Goal: Task Accomplishment & Management: Manage account settings

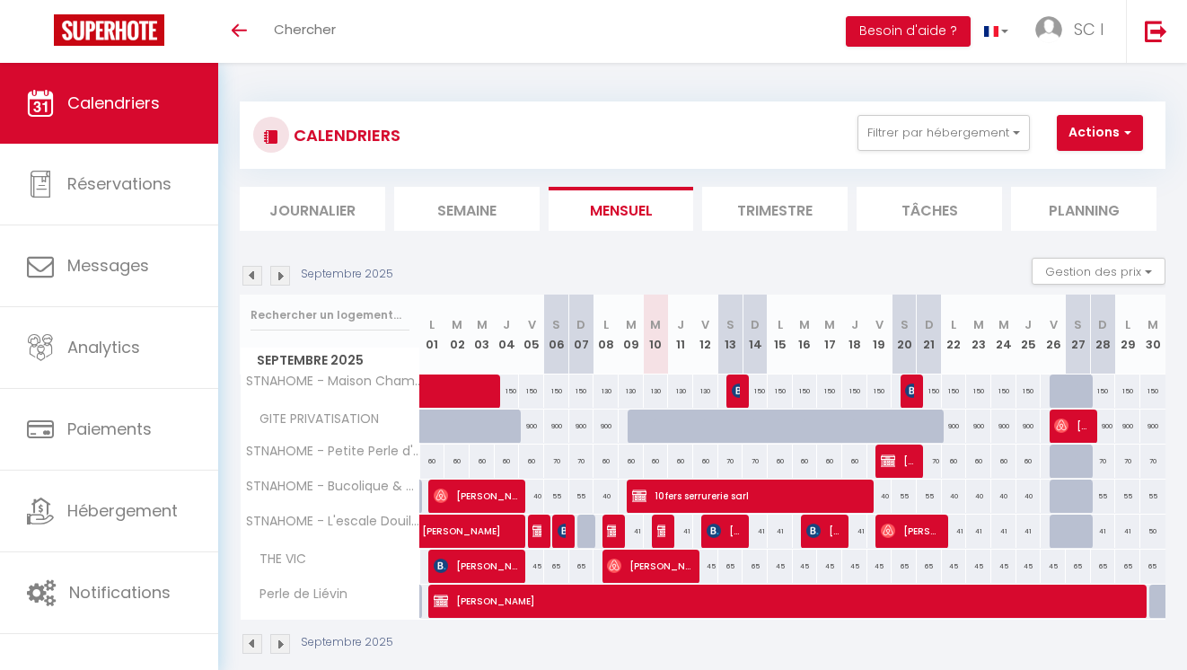
click at [732, 461] on div "70" at bounding box center [730, 460] width 25 height 33
type input "70"
type input "Sam 13 Septembre 2025"
type input "Dim 14 Septembre 2025"
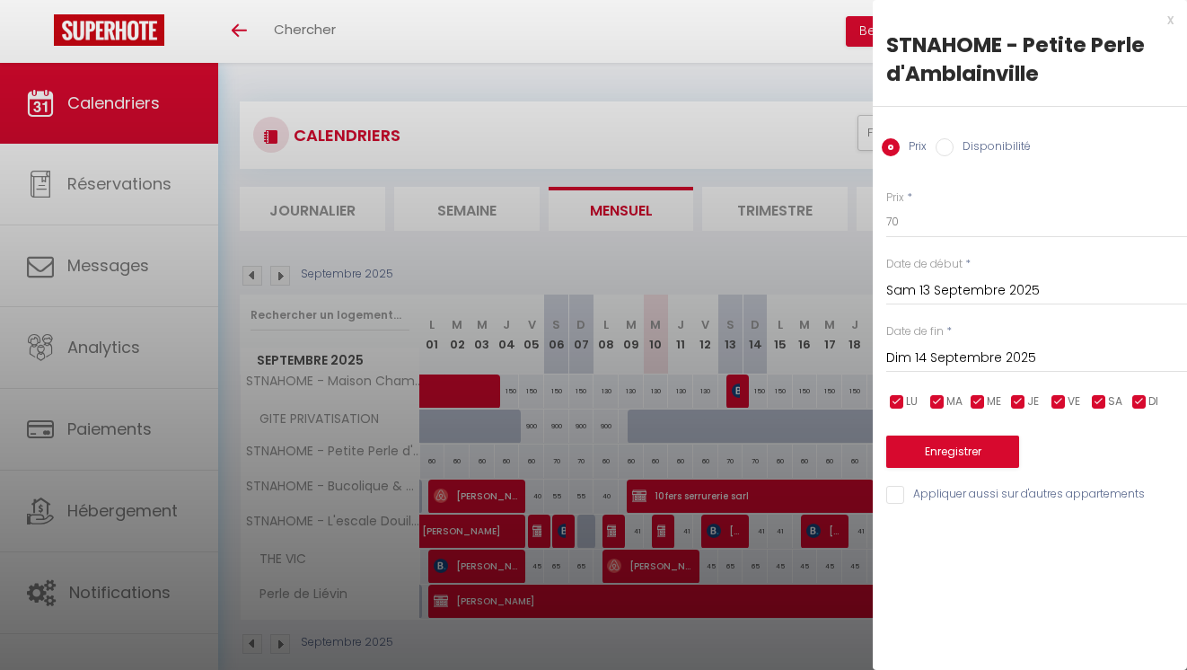
click at [944, 152] on input "Disponibilité" at bounding box center [944, 147] width 18 height 18
radio input "true"
radio input "false"
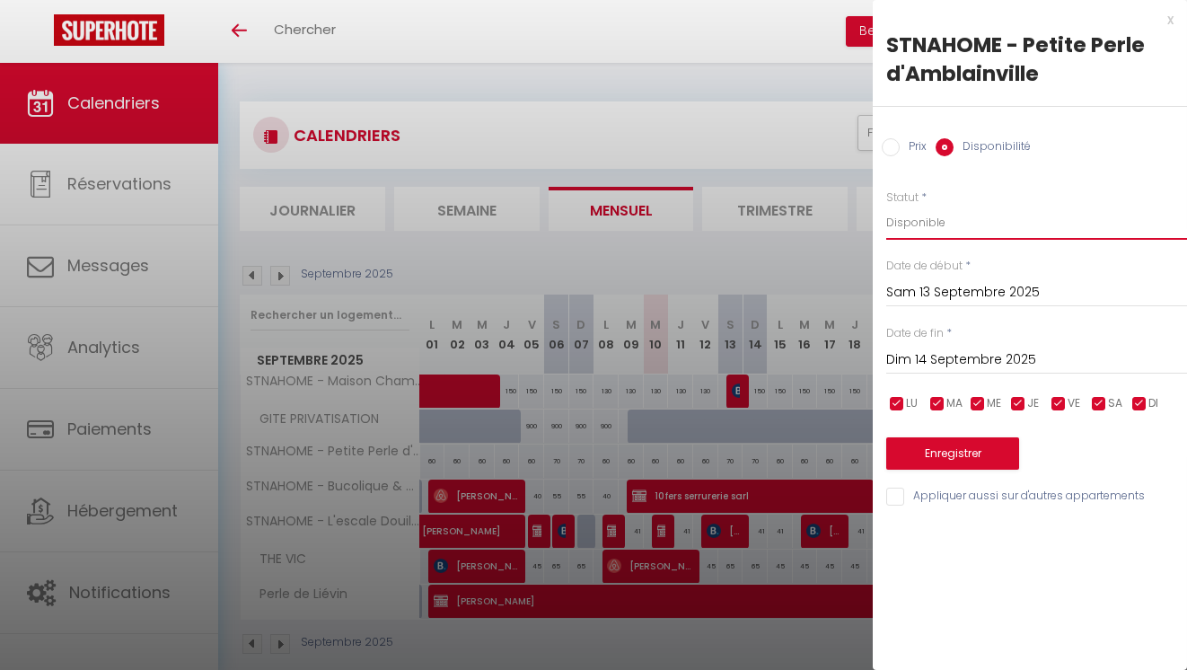
click at [926, 221] on select "Disponible Indisponible" at bounding box center [1036, 223] width 301 height 34
select select "0"
click at [886, 206] on select "Disponible Indisponible" at bounding box center [1036, 223] width 301 height 34
click at [953, 449] on button "Enregistrer" at bounding box center [952, 453] width 133 height 32
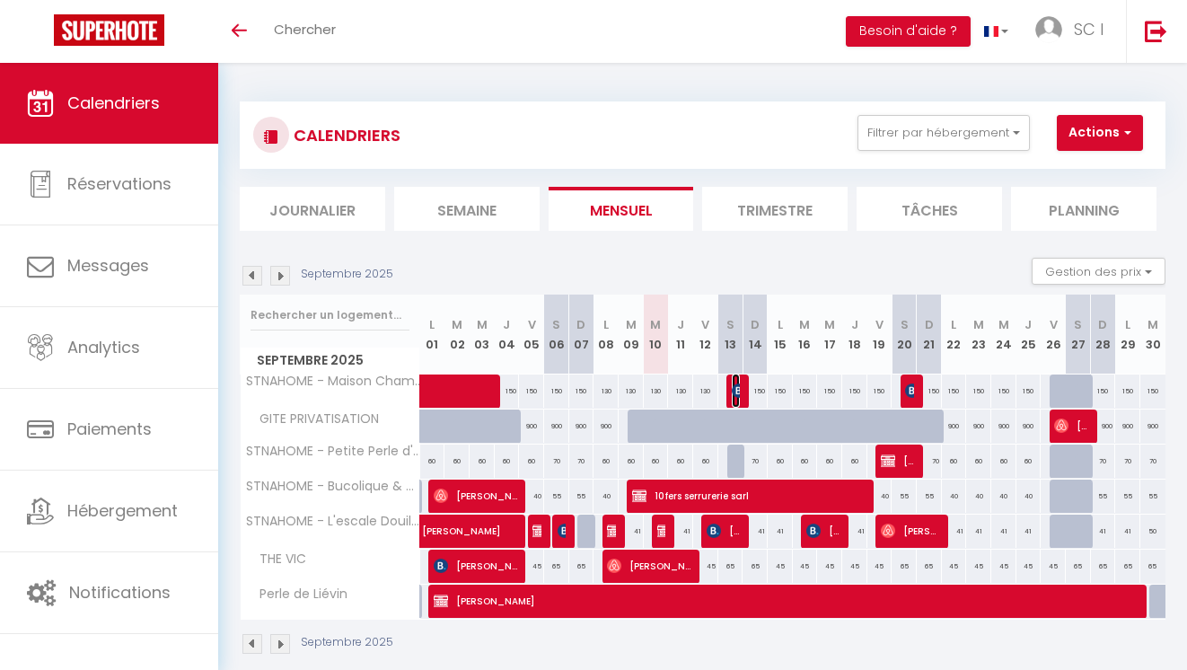
click at [737, 388] on img at bounding box center [739, 390] width 14 height 14
select select "OK"
select select "KO"
select select "0"
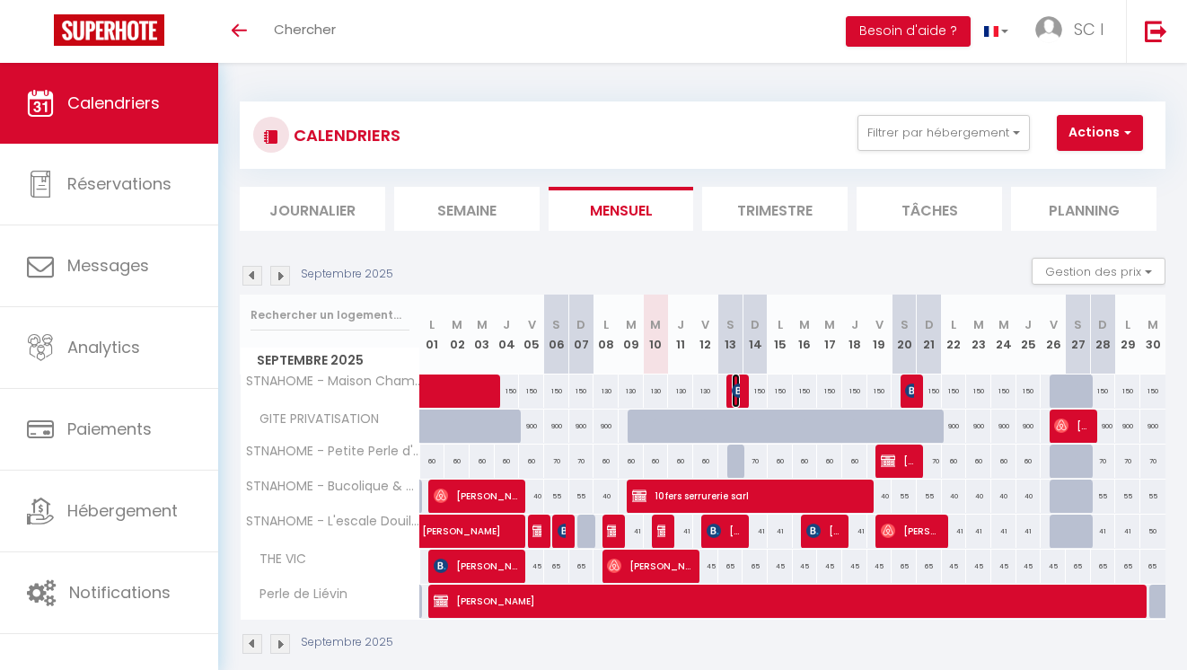
select select "1"
select select
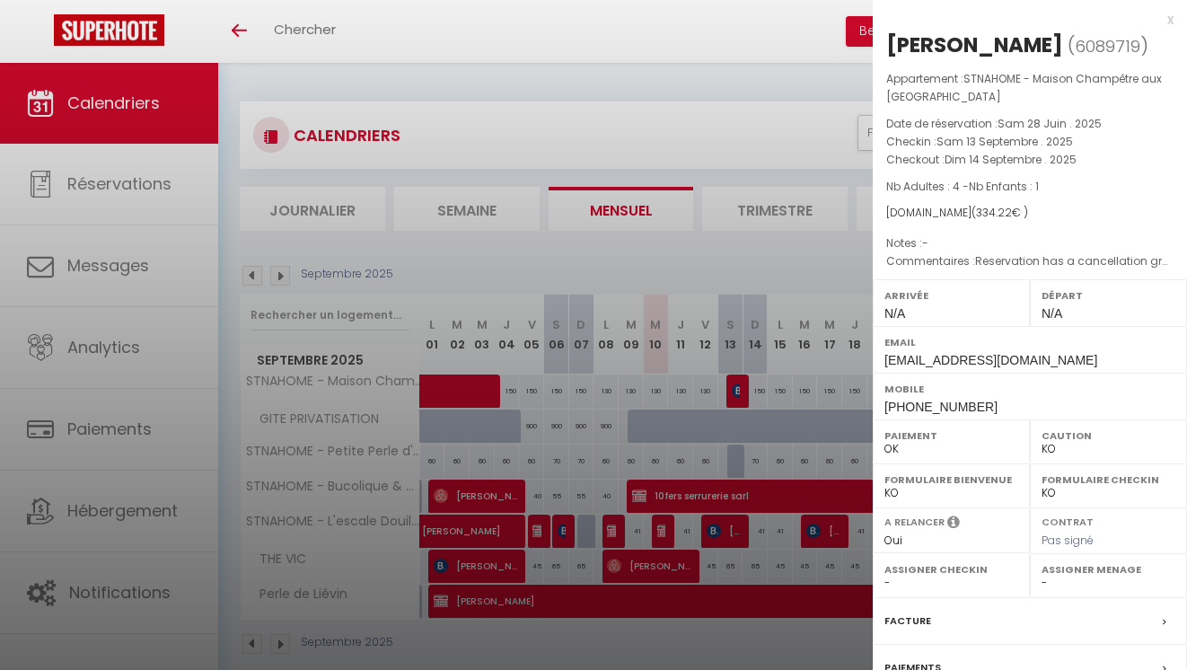
click at [736, 540] on div at bounding box center [593, 335] width 1187 height 670
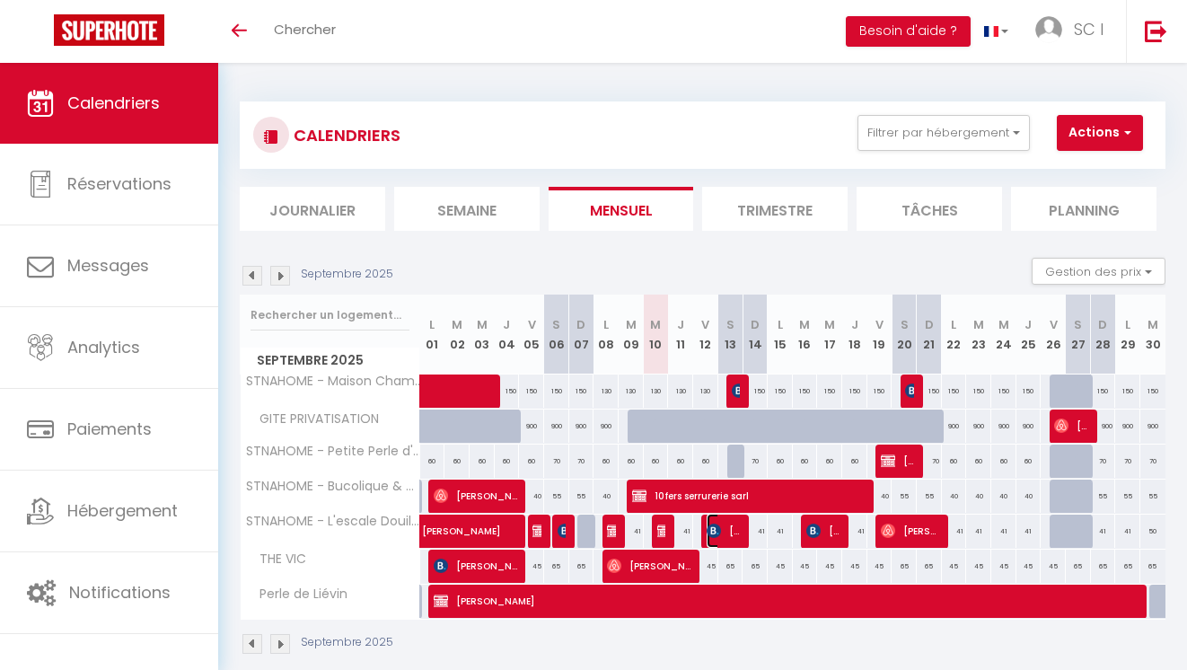
click at [736, 540] on span "[PERSON_NAME]" at bounding box center [723, 530] width 33 height 34
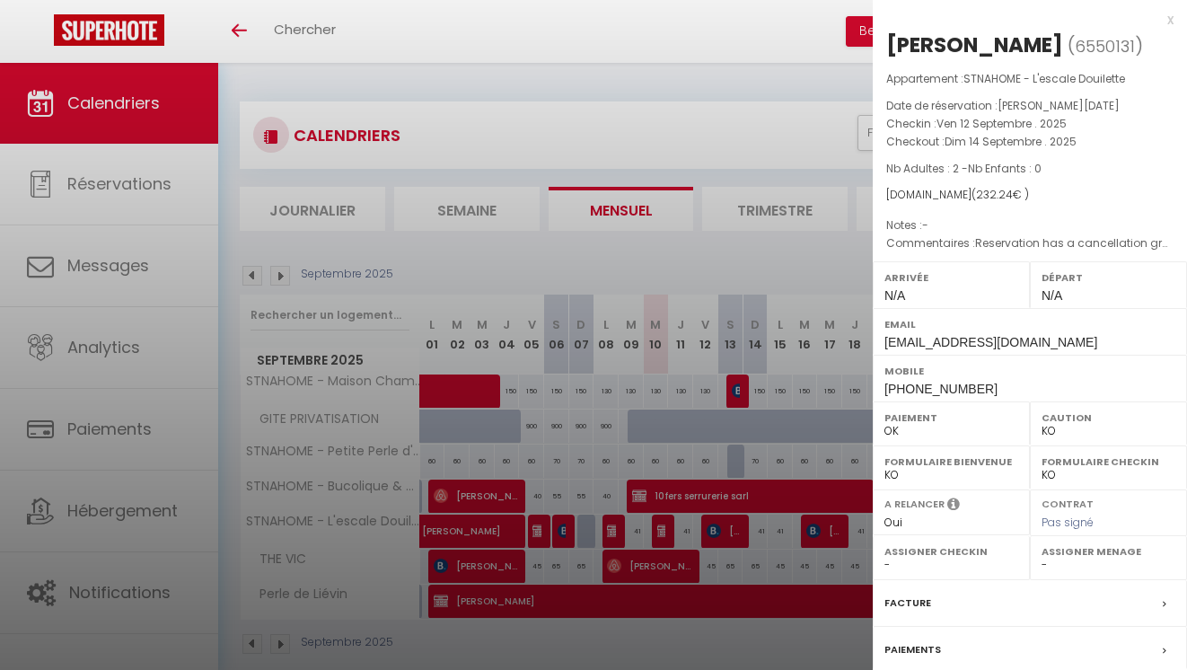
click at [736, 540] on div at bounding box center [593, 335] width 1187 height 670
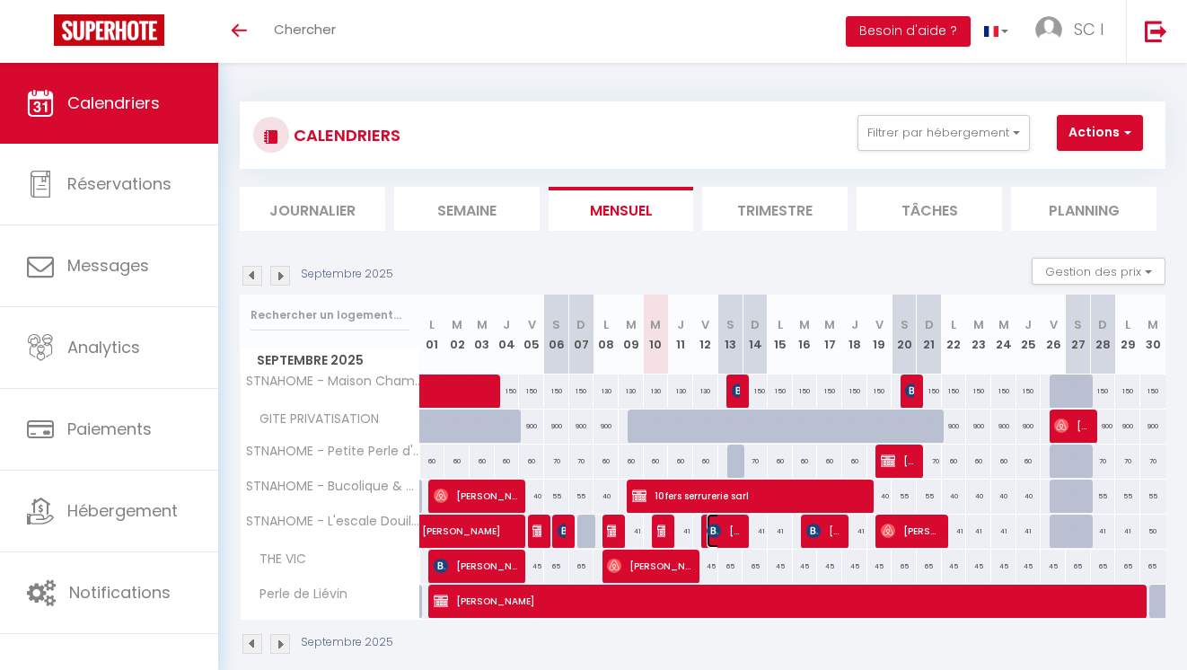
click at [736, 540] on span "[PERSON_NAME]" at bounding box center [723, 530] width 33 height 34
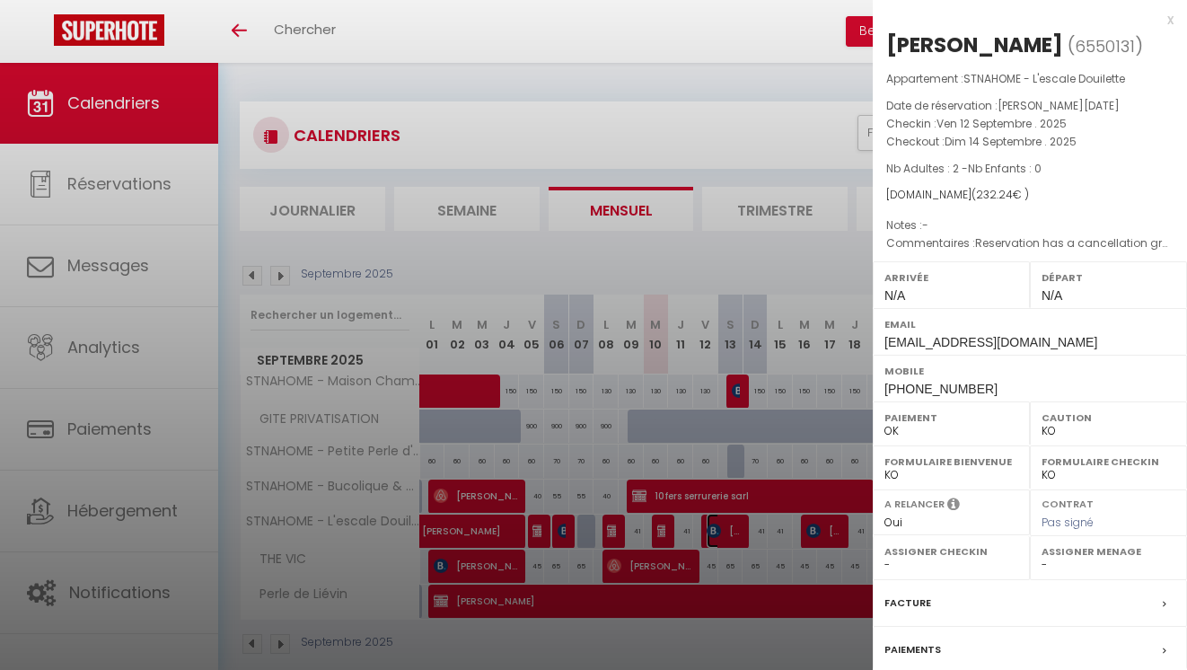
scroll to position [1, 0]
click at [733, 390] on div at bounding box center [593, 335] width 1187 height 670
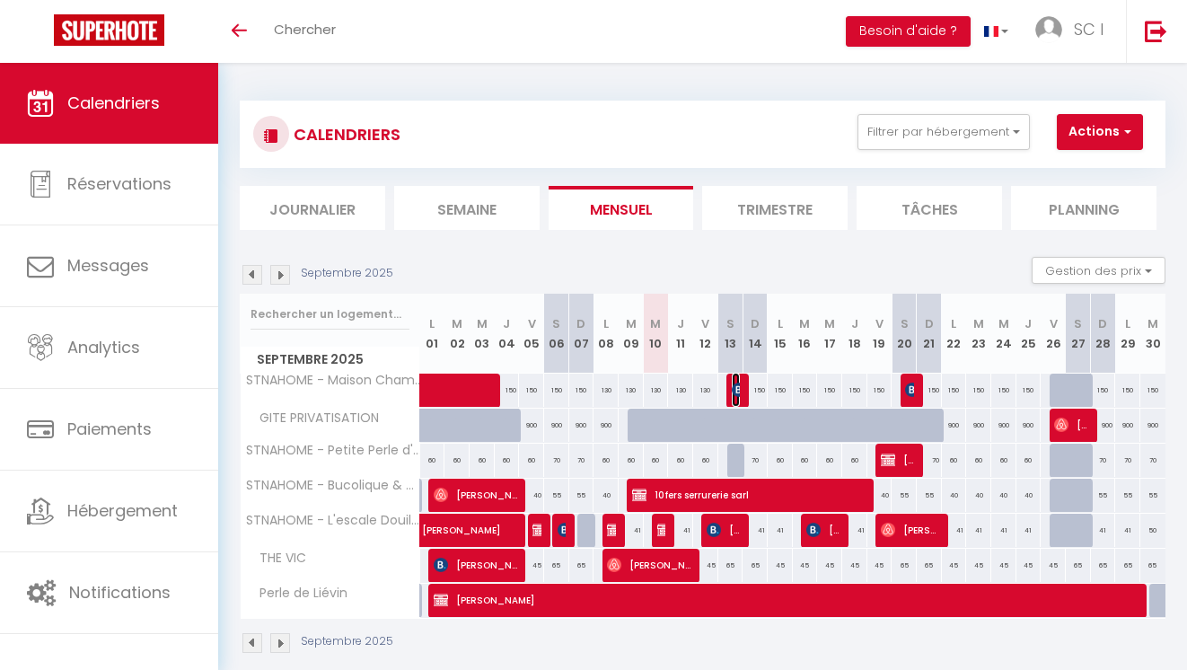
click at [733, 390] on img at bounding box center [739, 389] width 14 height 14
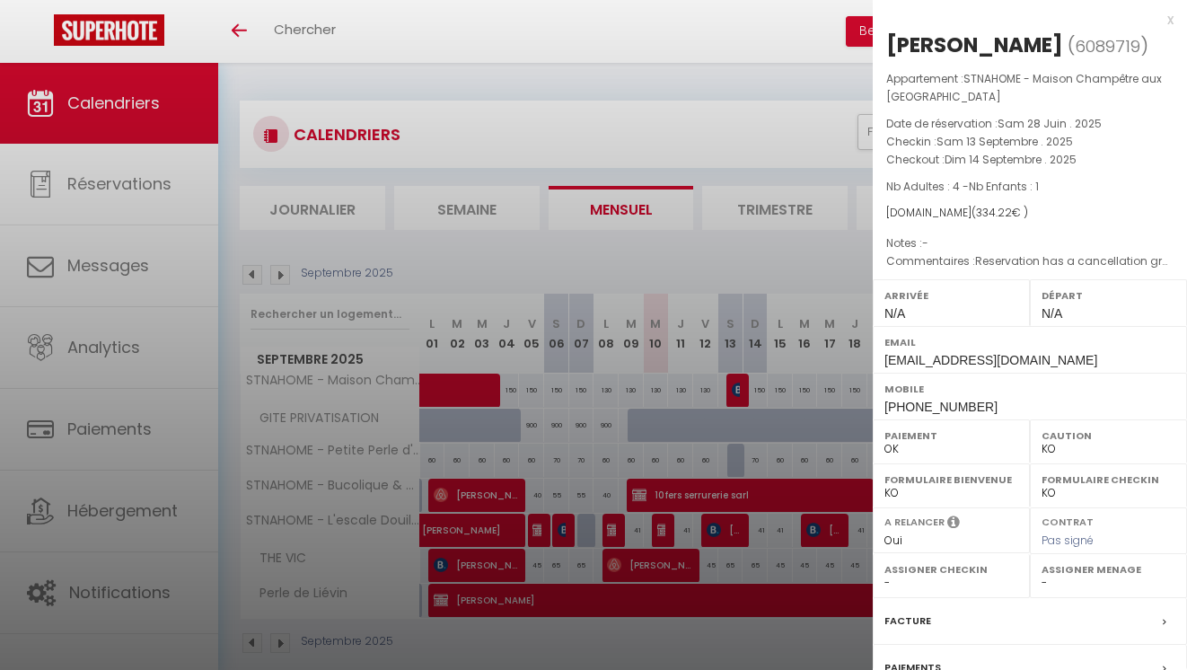
click at [254, 270] on div at bounding box center [593, 335] width 1187 height 670
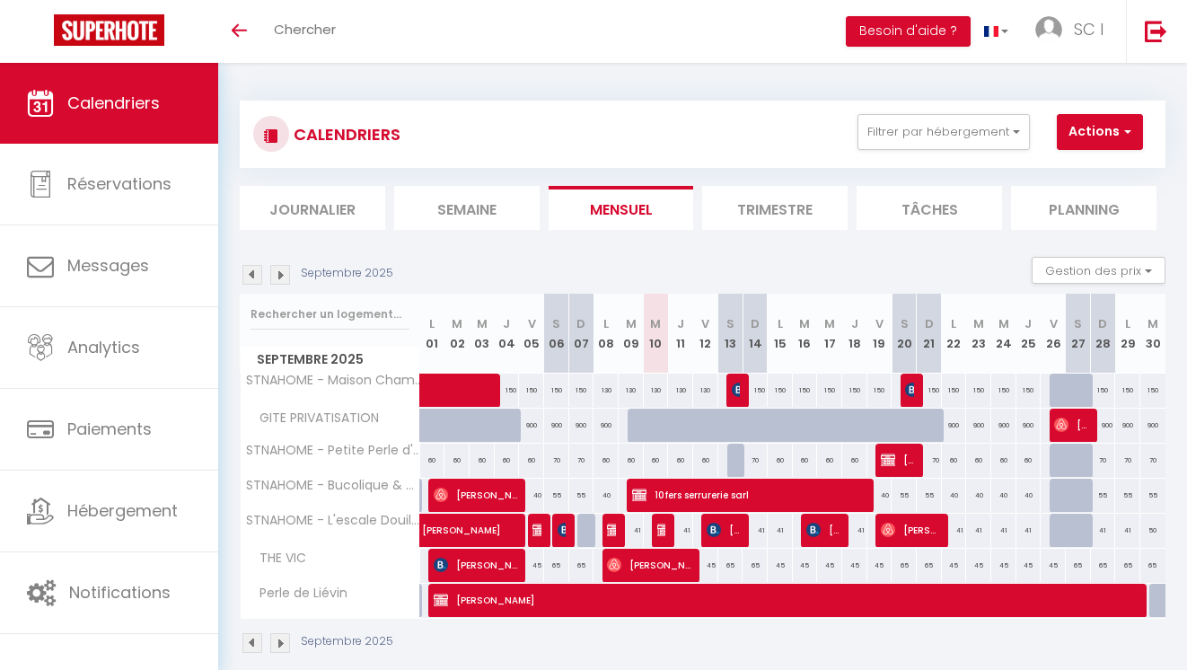
click at [253, 273] on img at bounding box center [252, 275] width 20 height 20
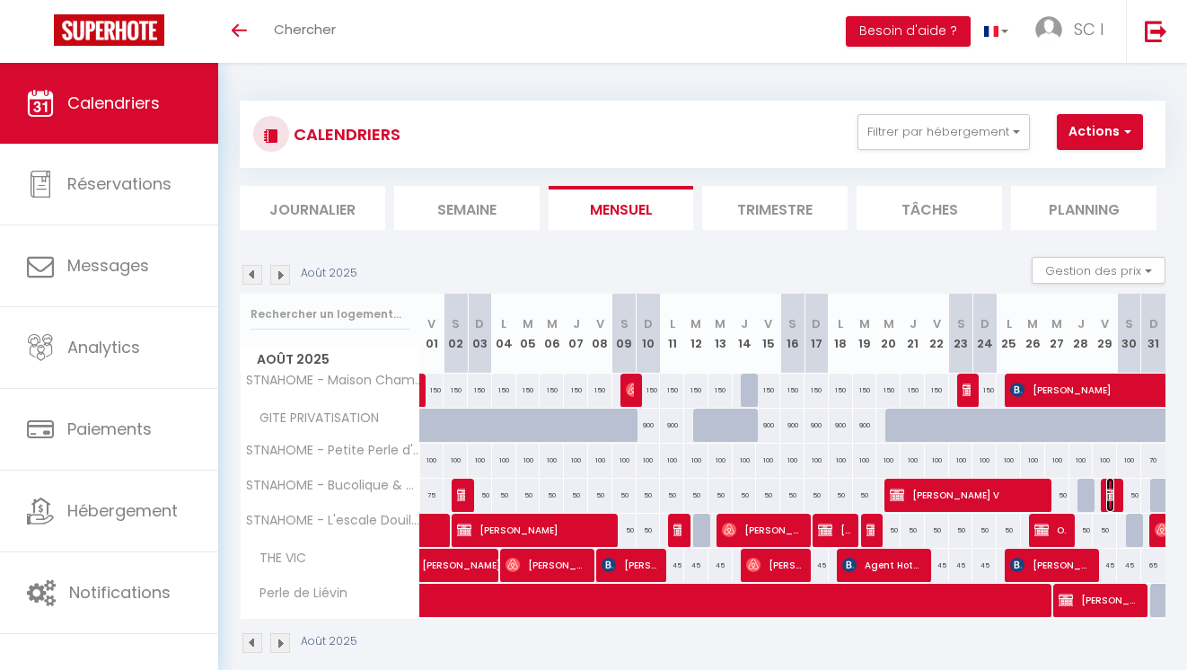
click at [1112, 492] on img at bounding box center [1113, 494] width 14 height 14
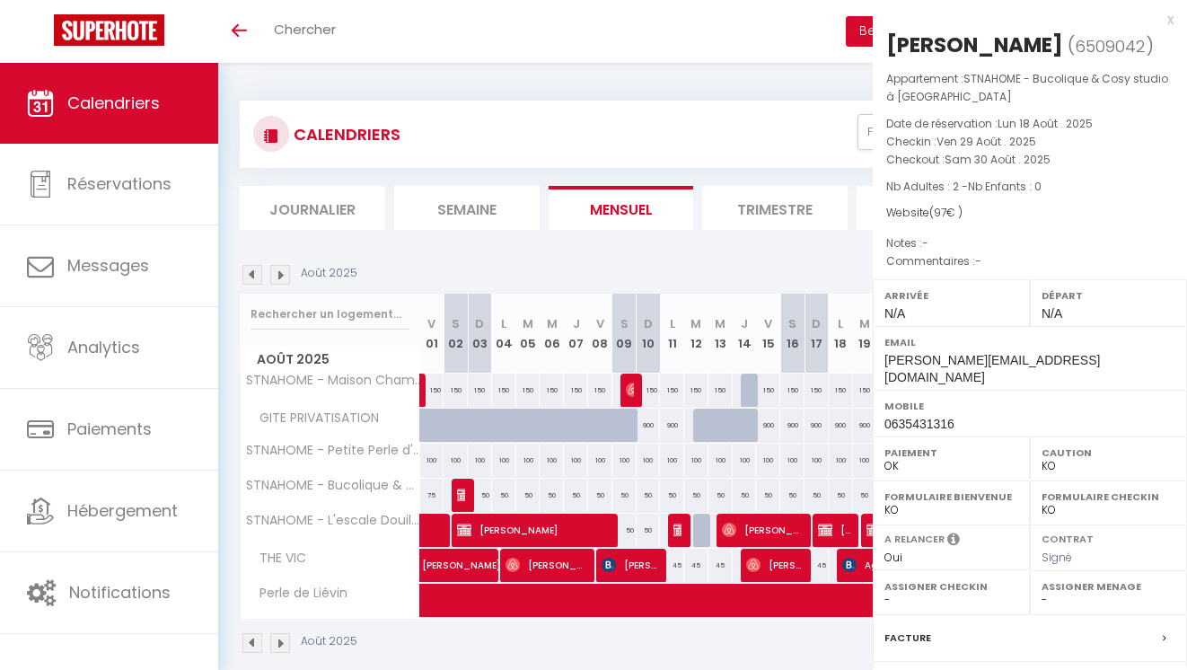
select select "OK"
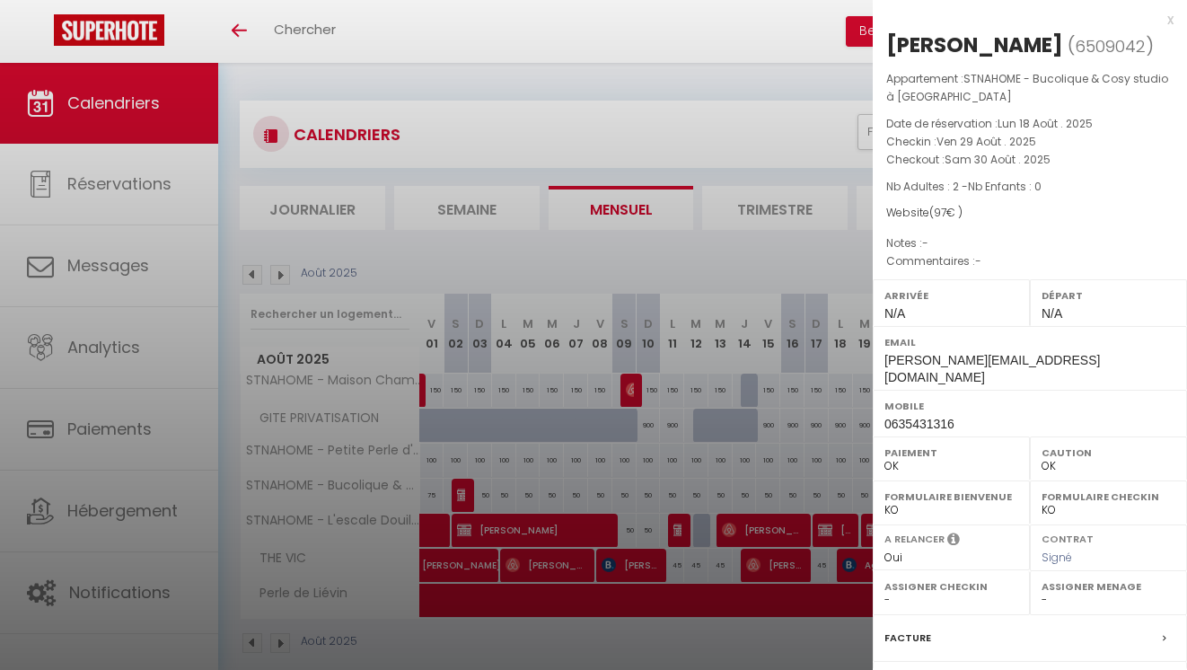
click at [776, 264] on div at bounding box center [593, 335] width 1187 height 670
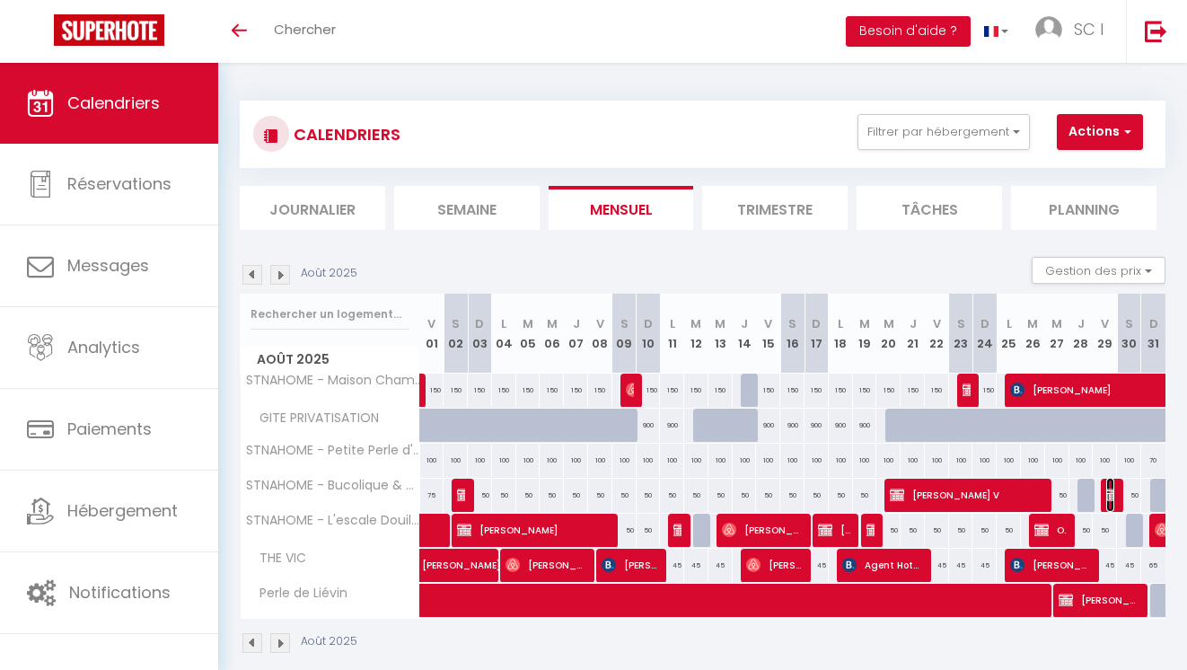
click at [1109, 495] on img at bounding box center [1113, 494] width 14 height 14
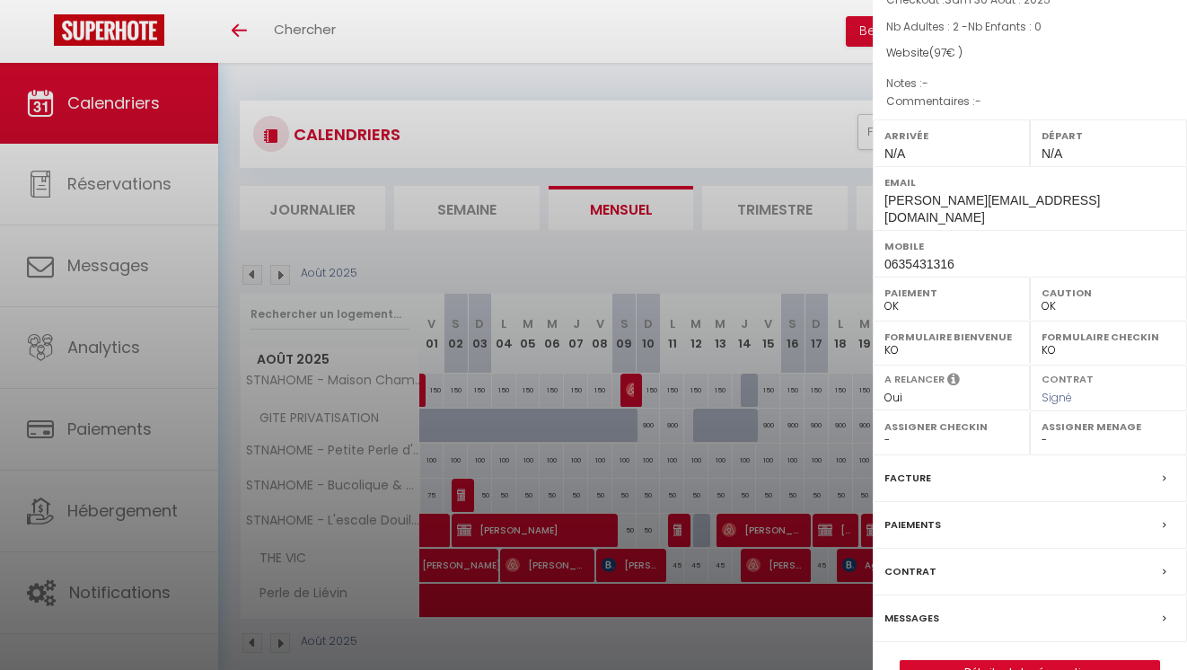
scroll to position [214, 0]
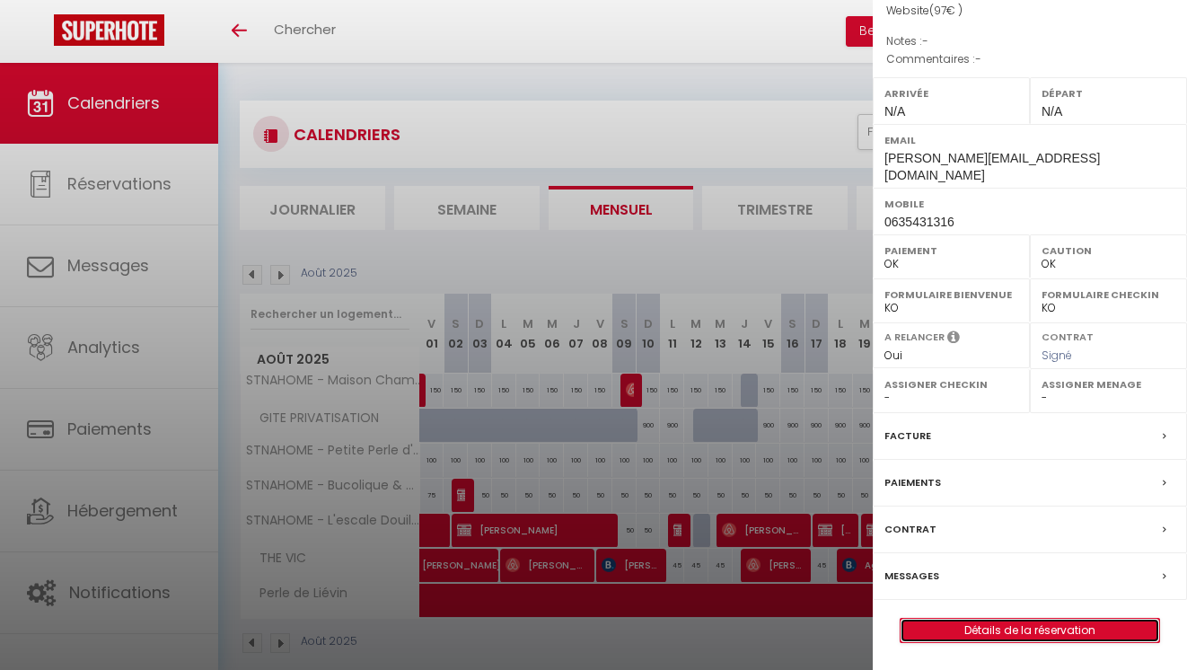
click at [1001, 631] on link "Détails de la réservation" at bounding box center [1029, 630] width 259 height 23
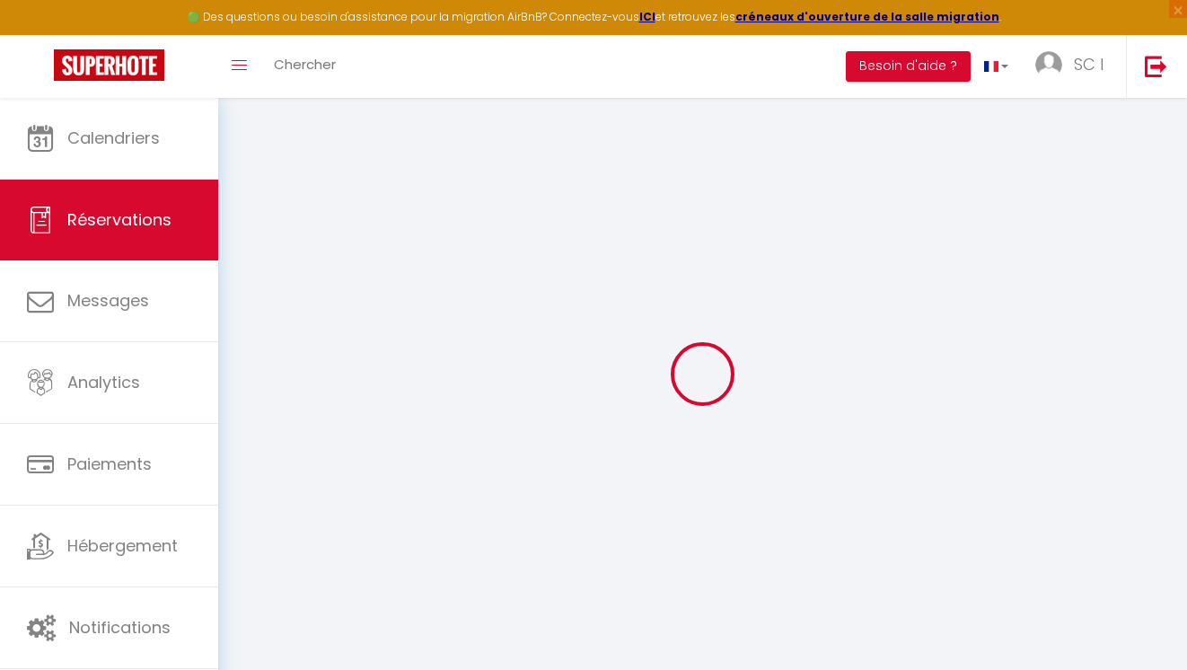
select select
checkbox input "false"
select select
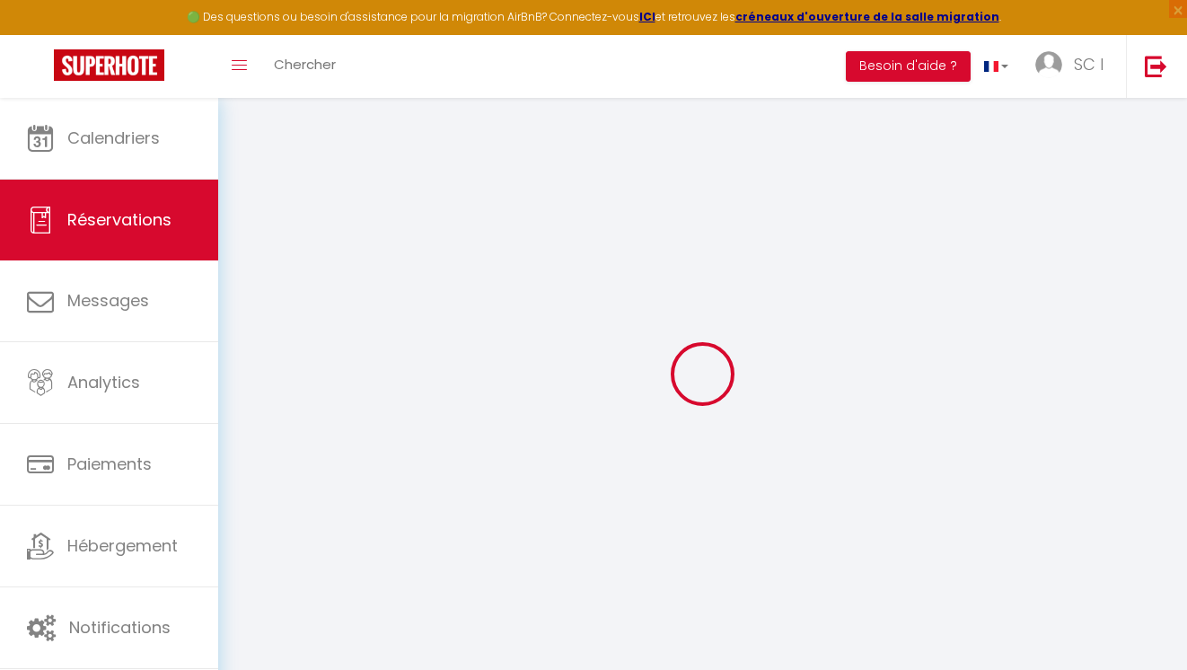
checkbox input "false"
select select
checkbox input "false"
select select
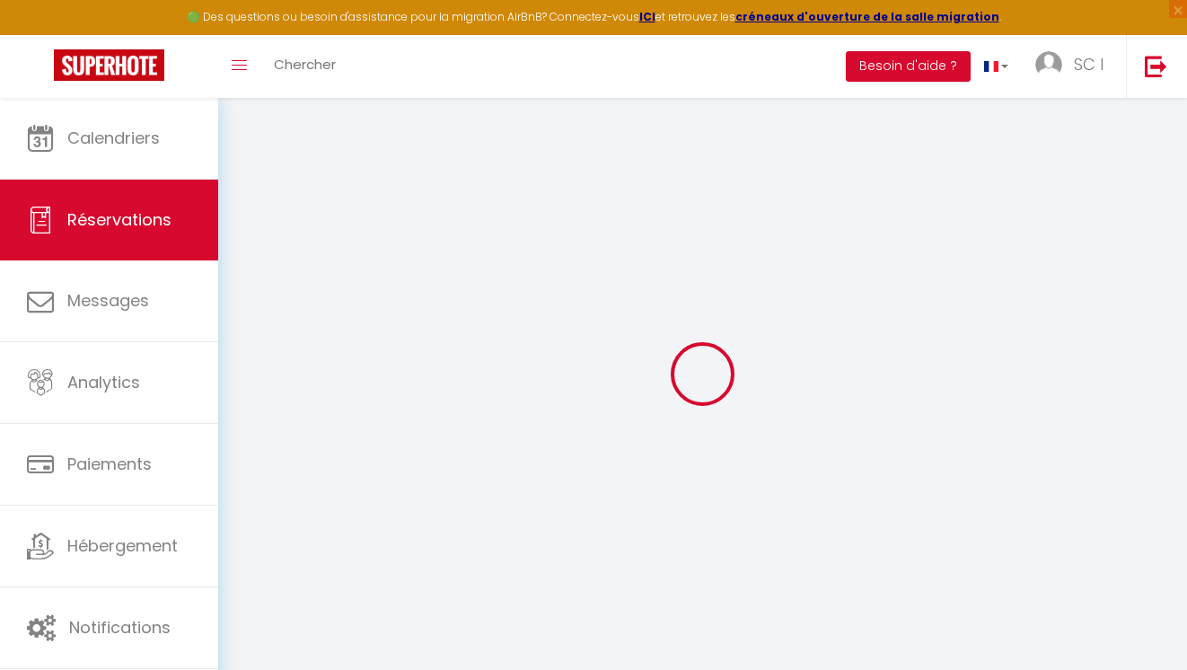
select select
checkbox input "false"
select select
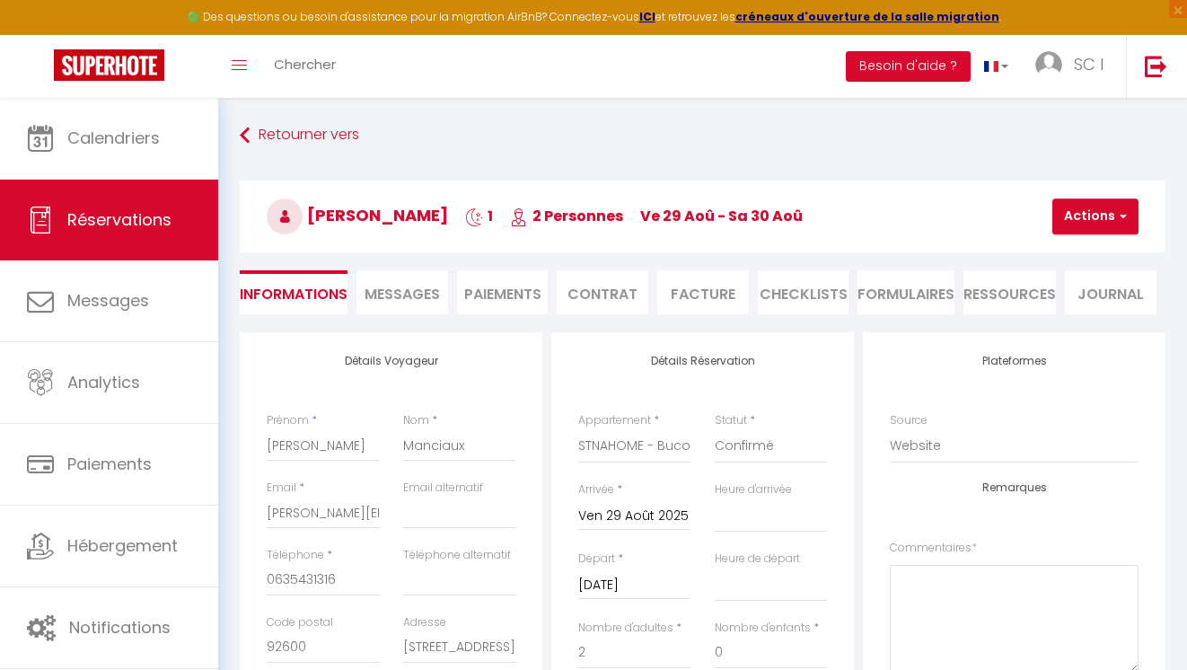
click at [429, 294] on span "Messages" at bounding box center [401, 294] width 75 height 21
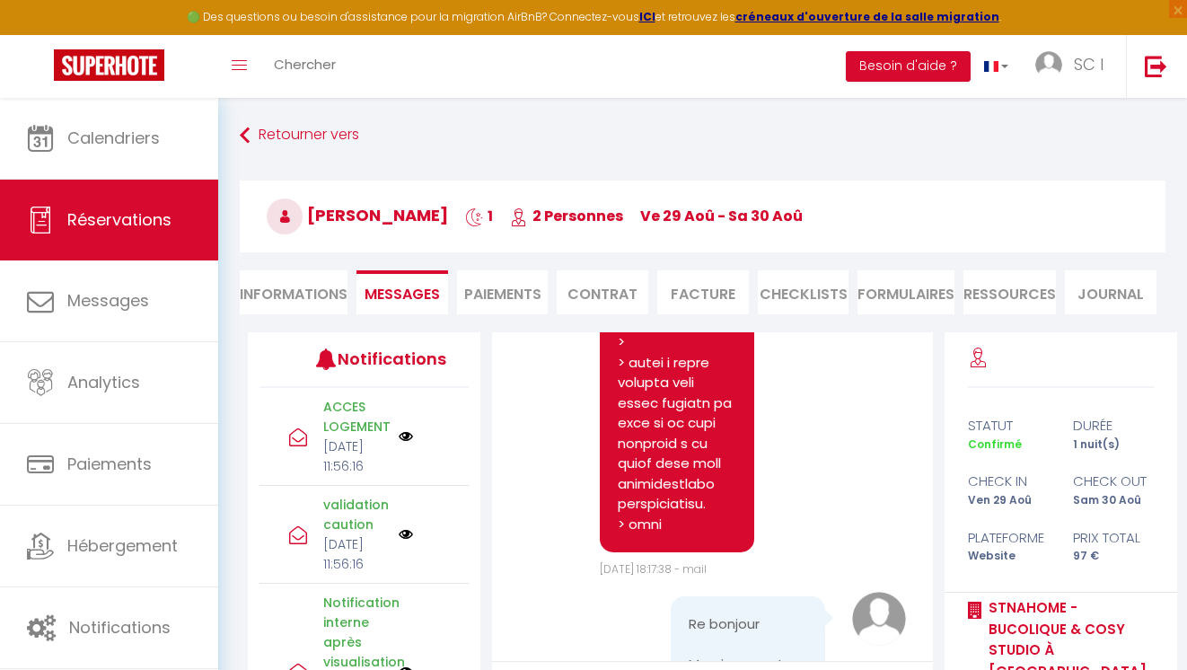
scroll to position [8284, 0]
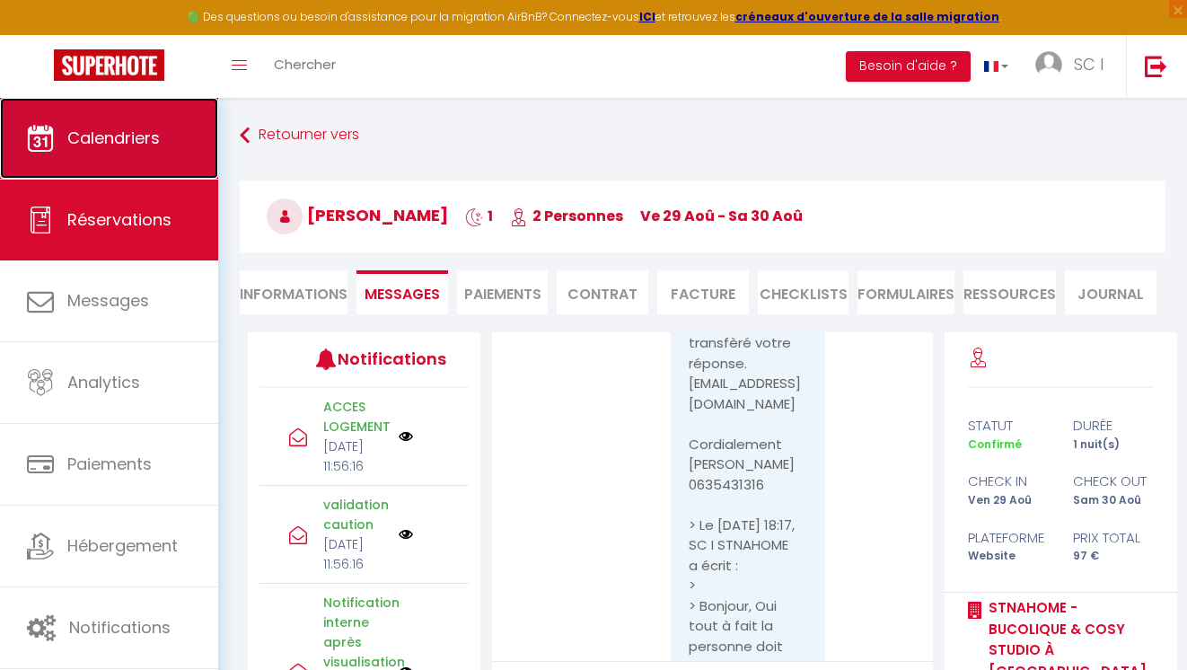
click at [120, 145] on span "Calendriers" at bounding box center [113, 138] width 92 height 22
